Goal: Navigation & Orientation: Understand site structure

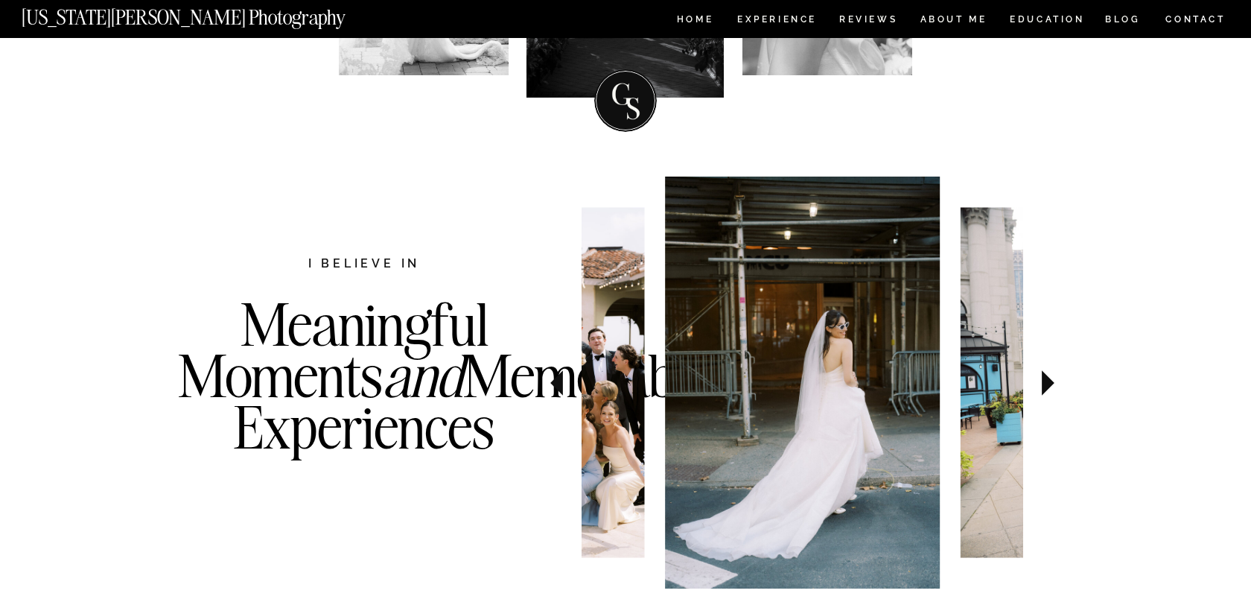
scroll to position [375, 0]
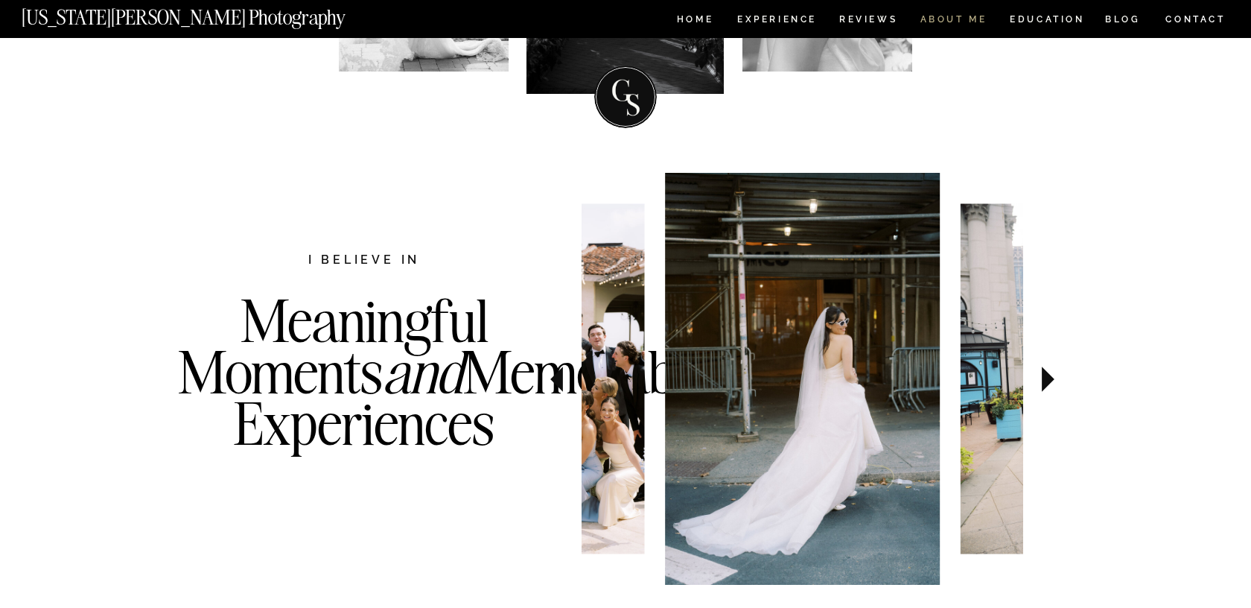
click at [948, 15] on nav "ABOUT ME" at bounding box center [953, 21] width 68 height 13
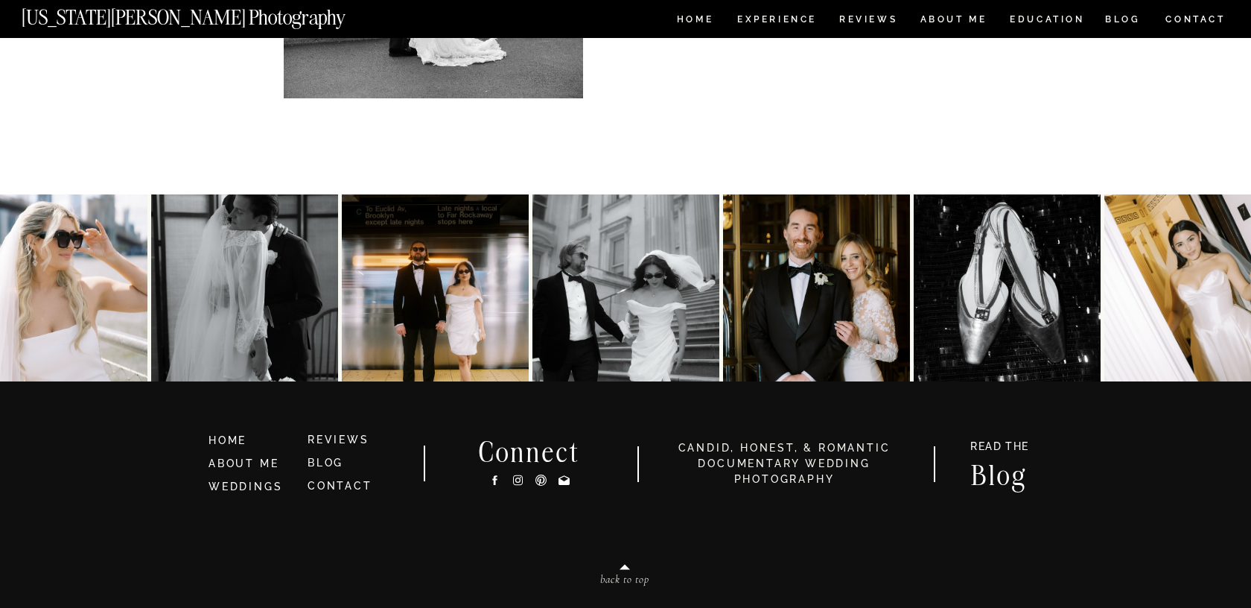
scroll to position [3226, 0]
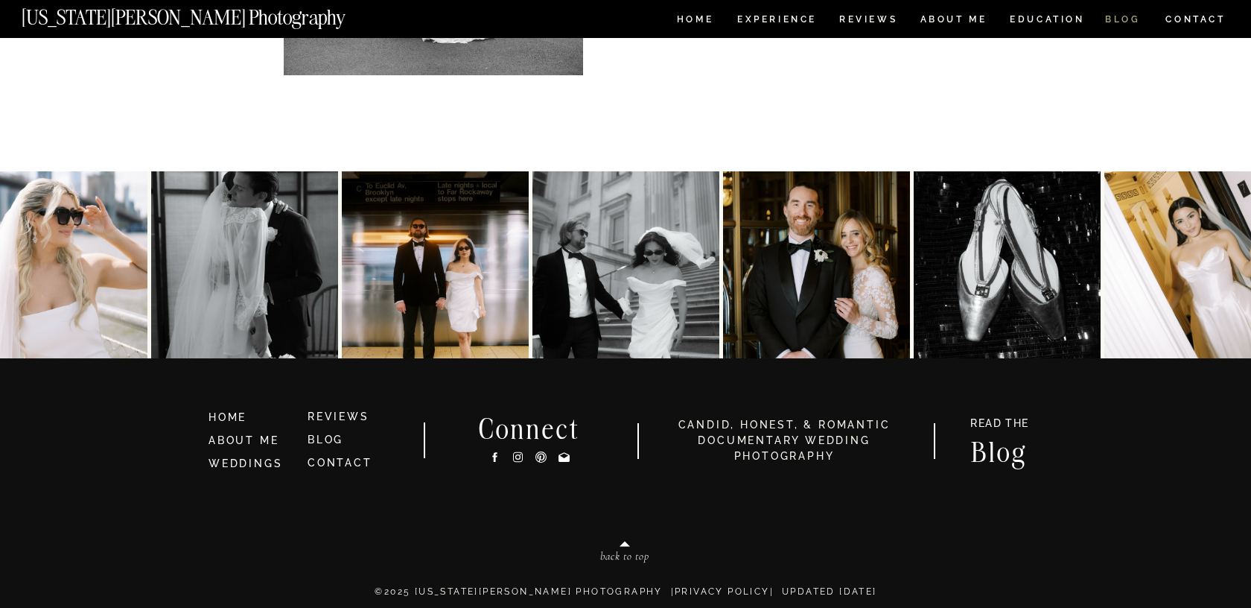
click at [1120, 23] on nav "BLOG" at bounding box center [1123, 21] width 36 height 13
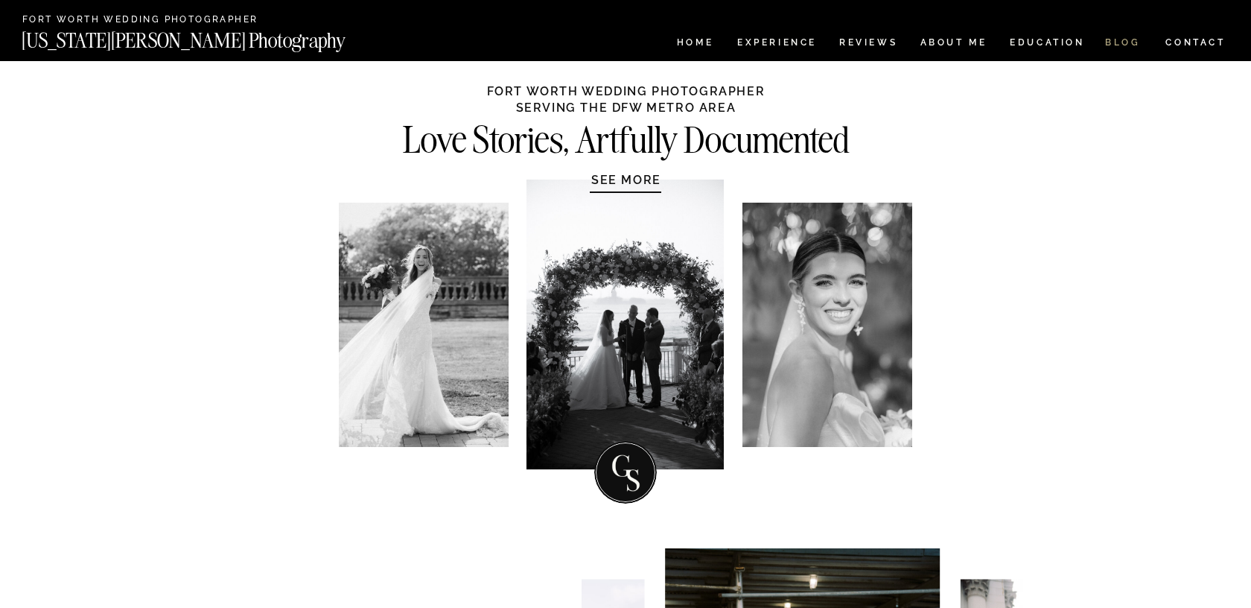
click at [1126, 46] on nav "BLOG" at bounding box center [1123, 44] width 36 height 13
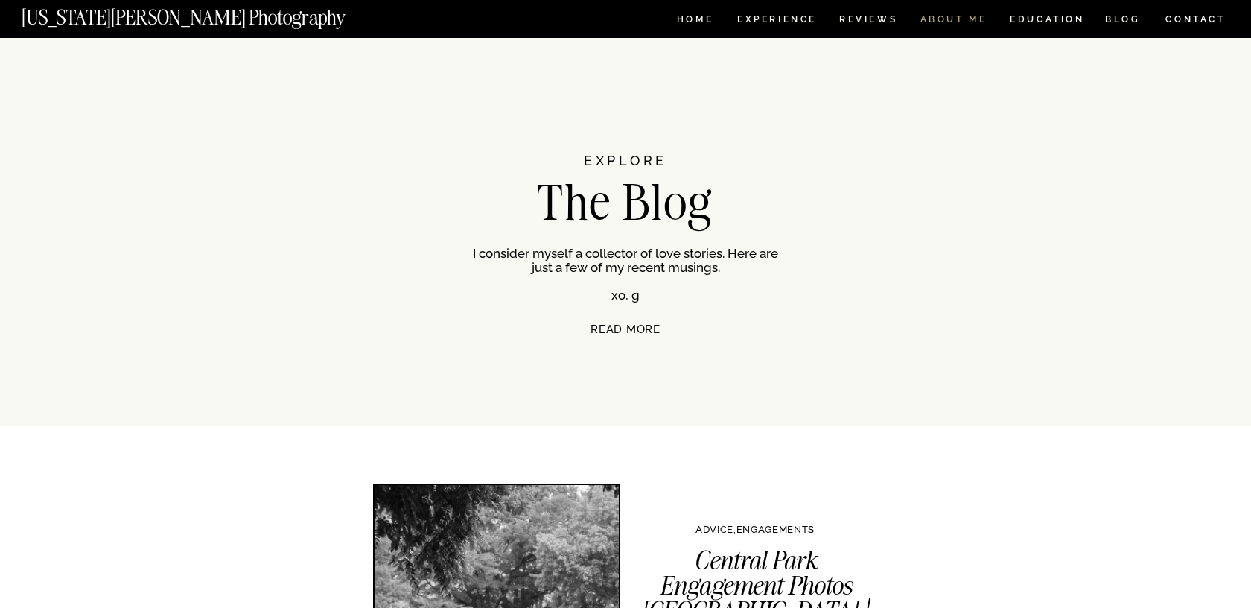
click at [963, 15] on nav "ABOUT ME" at bounding box center [953, 21] width 68 height 13
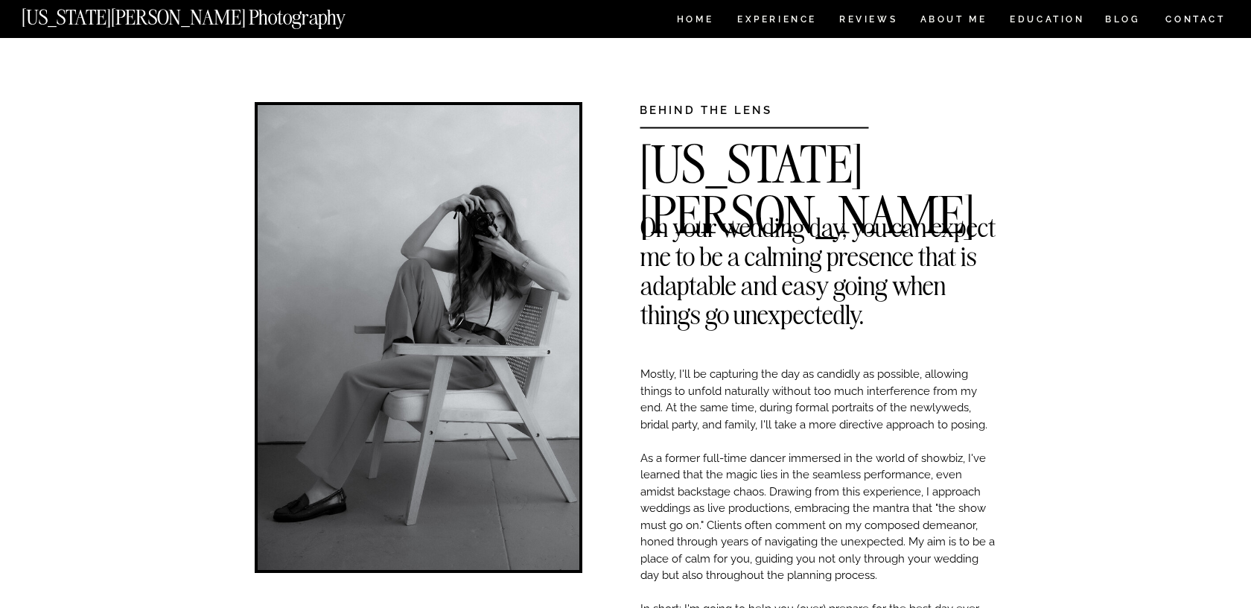
click at [200, 20] on nav "[US_STATE][PERSON_NAME] Photography" at bounding box center [209, 13] width 374 height 13
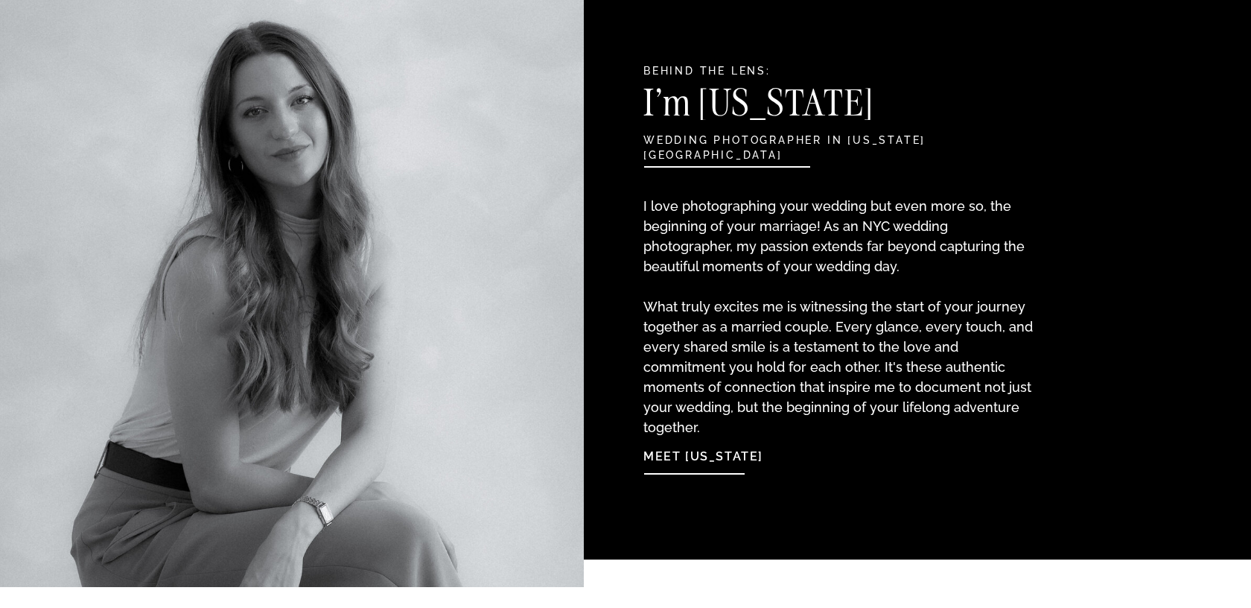
scroll to position [1592, 0]
